Goal: Learn about a topic

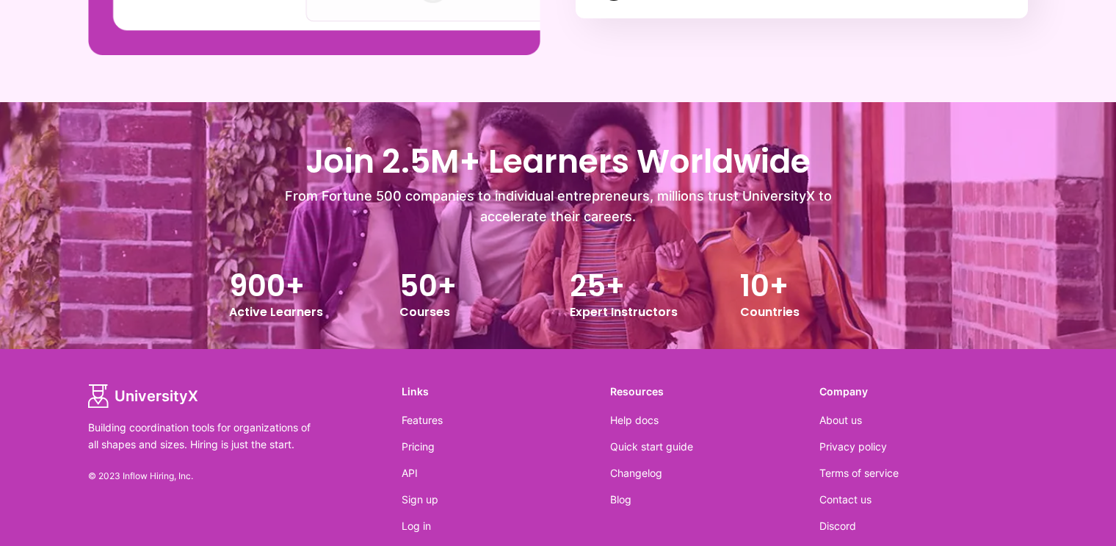
scroll to position [2106, 0]
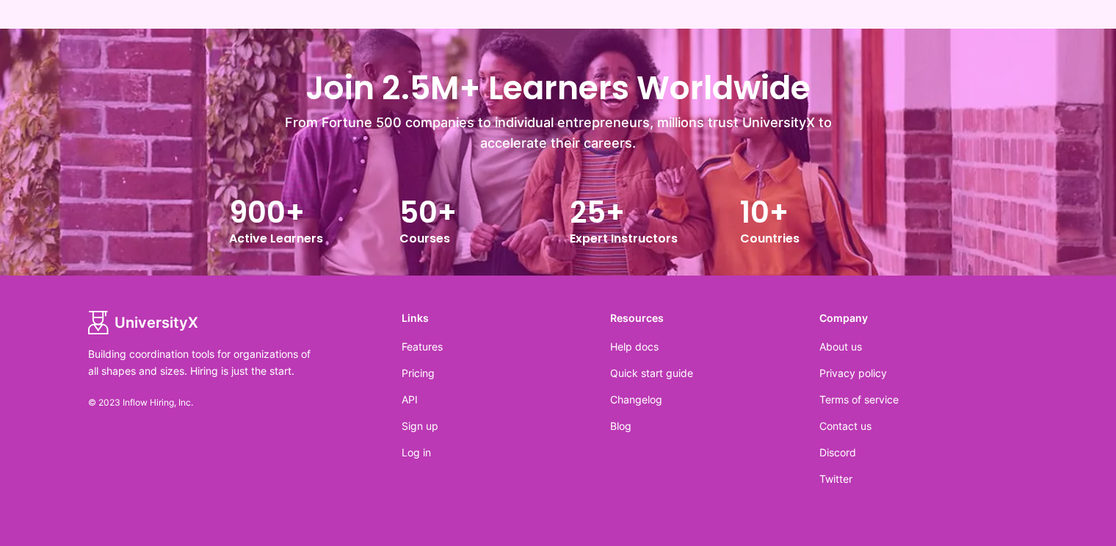
click at [144, 405] on p "© 2023 Inflow Hiring, Inc." at bounding box center [245, 403] width 314 height 12
copy p "© 2023 Inflow Hiring, Inc."
